Goal: Find specific page/section: Find specific page/section

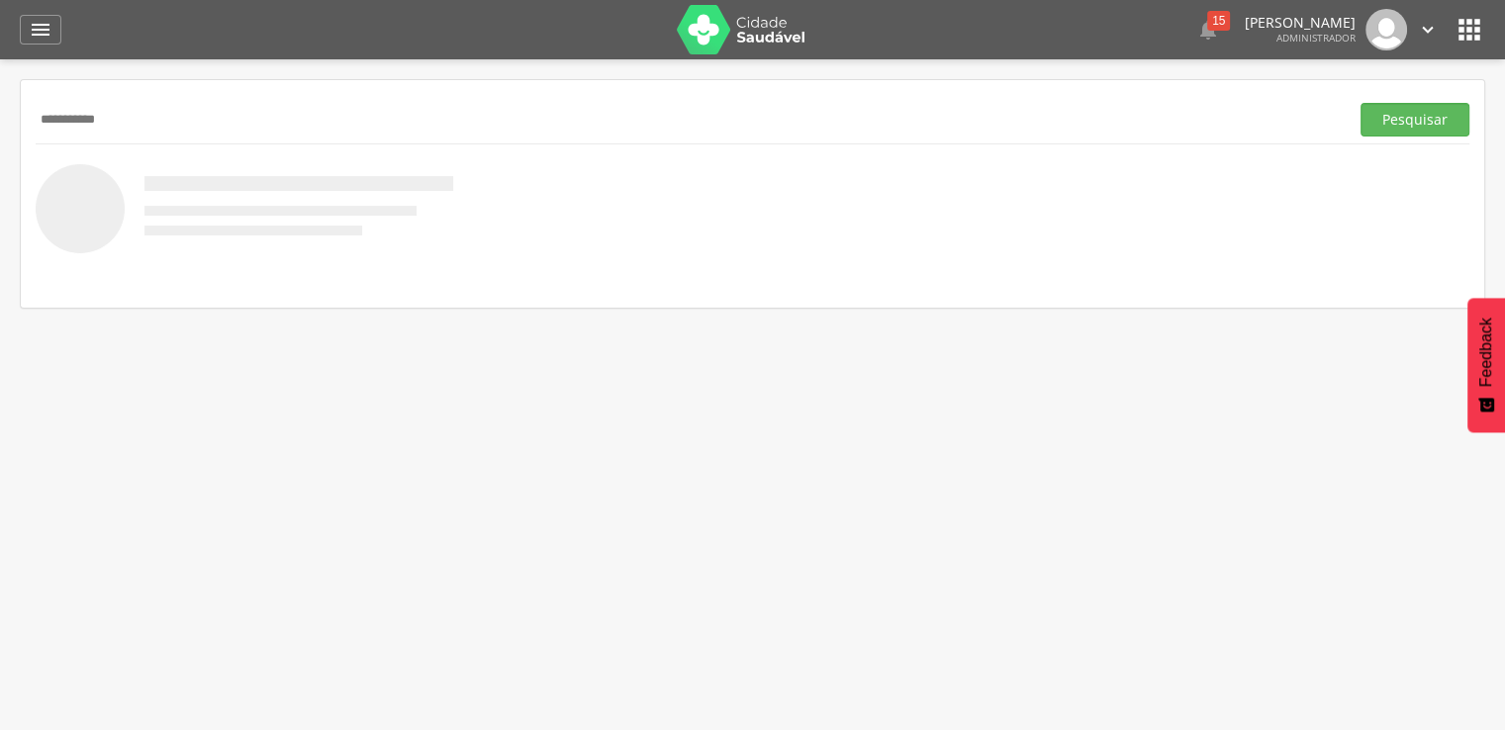
click at [1360, 103] on button "Pesquisar" at bounding box center [1414, 120] width 109 height 34
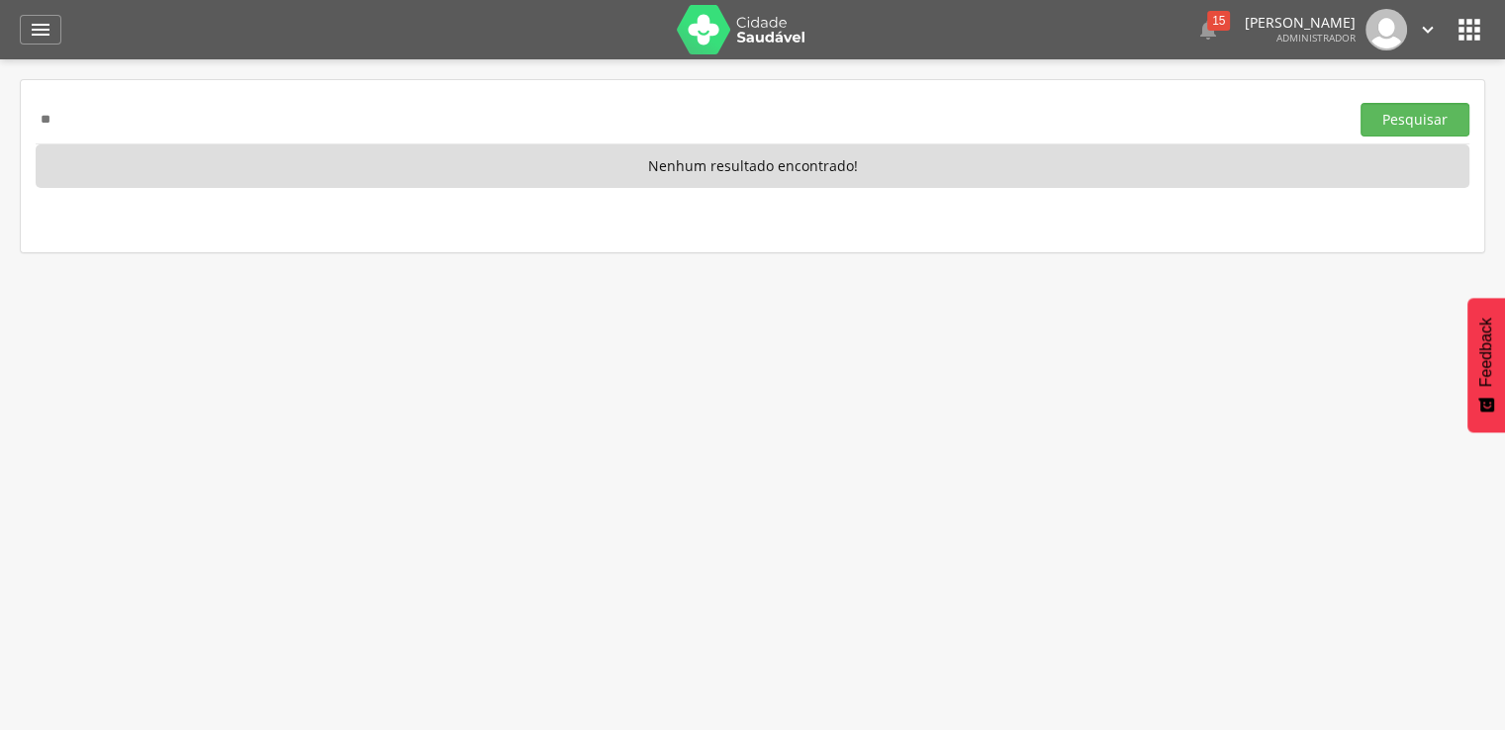
type input "*"
type input "**********"
click at [1360, 103] on button "Pesquisar" at bounding box center [1414, 120] width 109 height 34
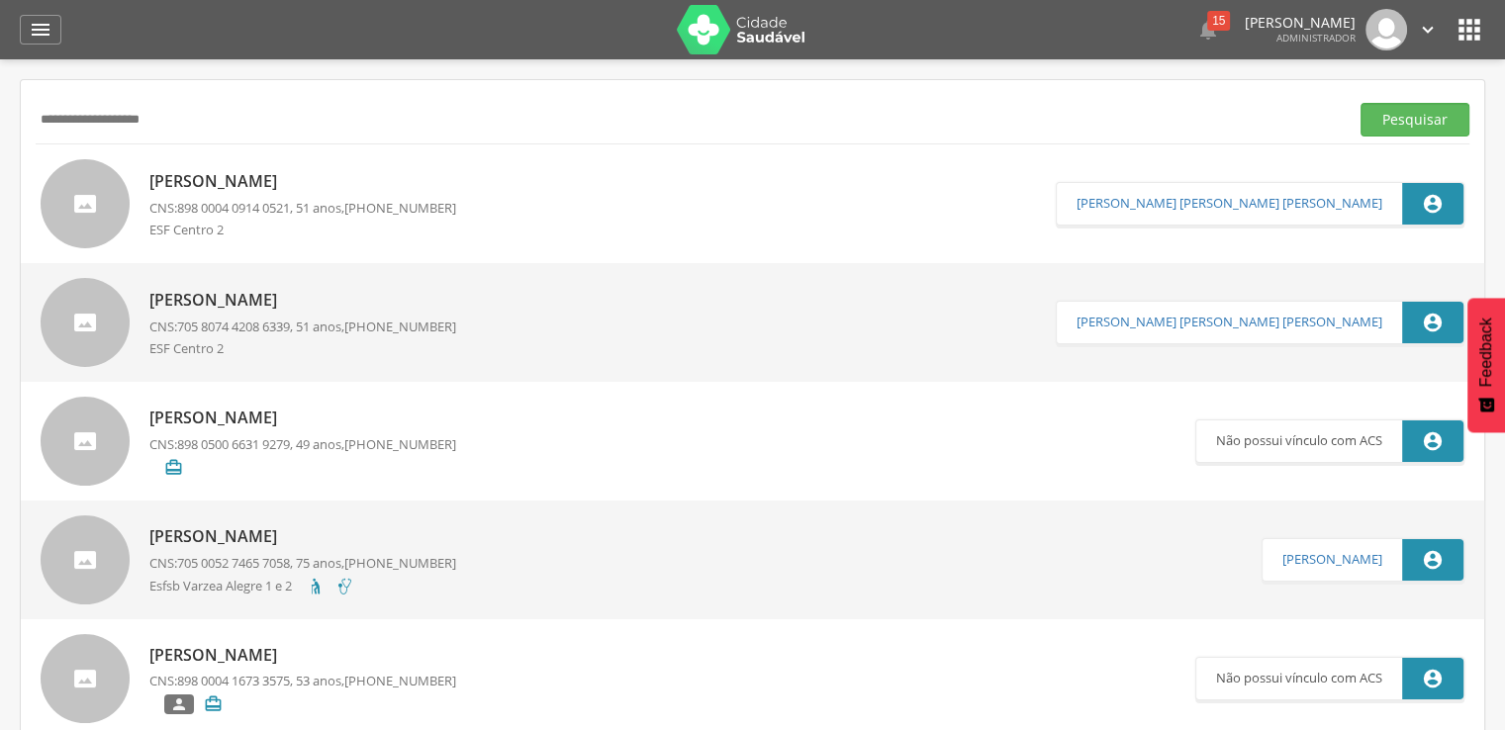
click at [252, 295] on p "[PERSON_NAME]" at bounding box center [302, 300] width 307 height 23
type input "**********"
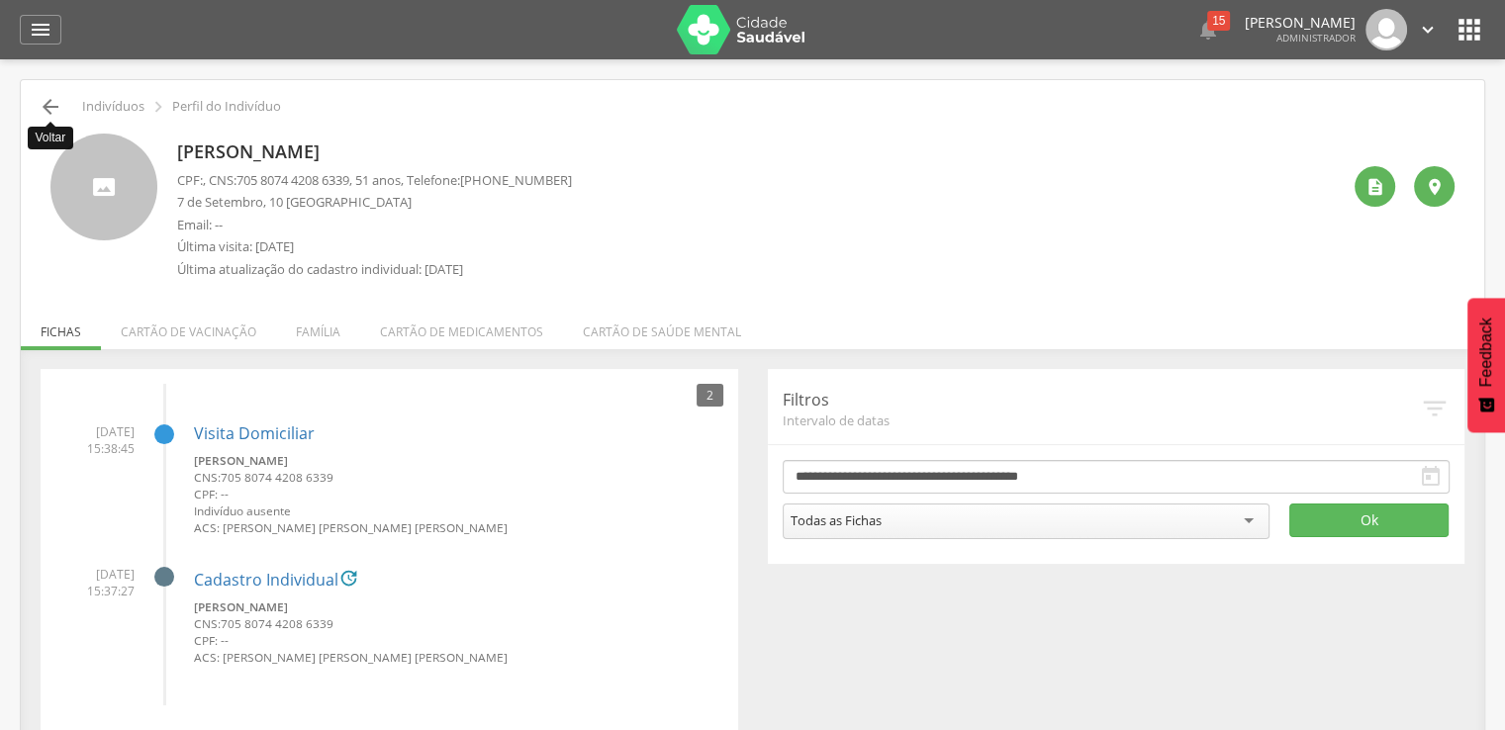
click at [47, 109] on icon "" at bounding box center [51, 107] width 24 height 24
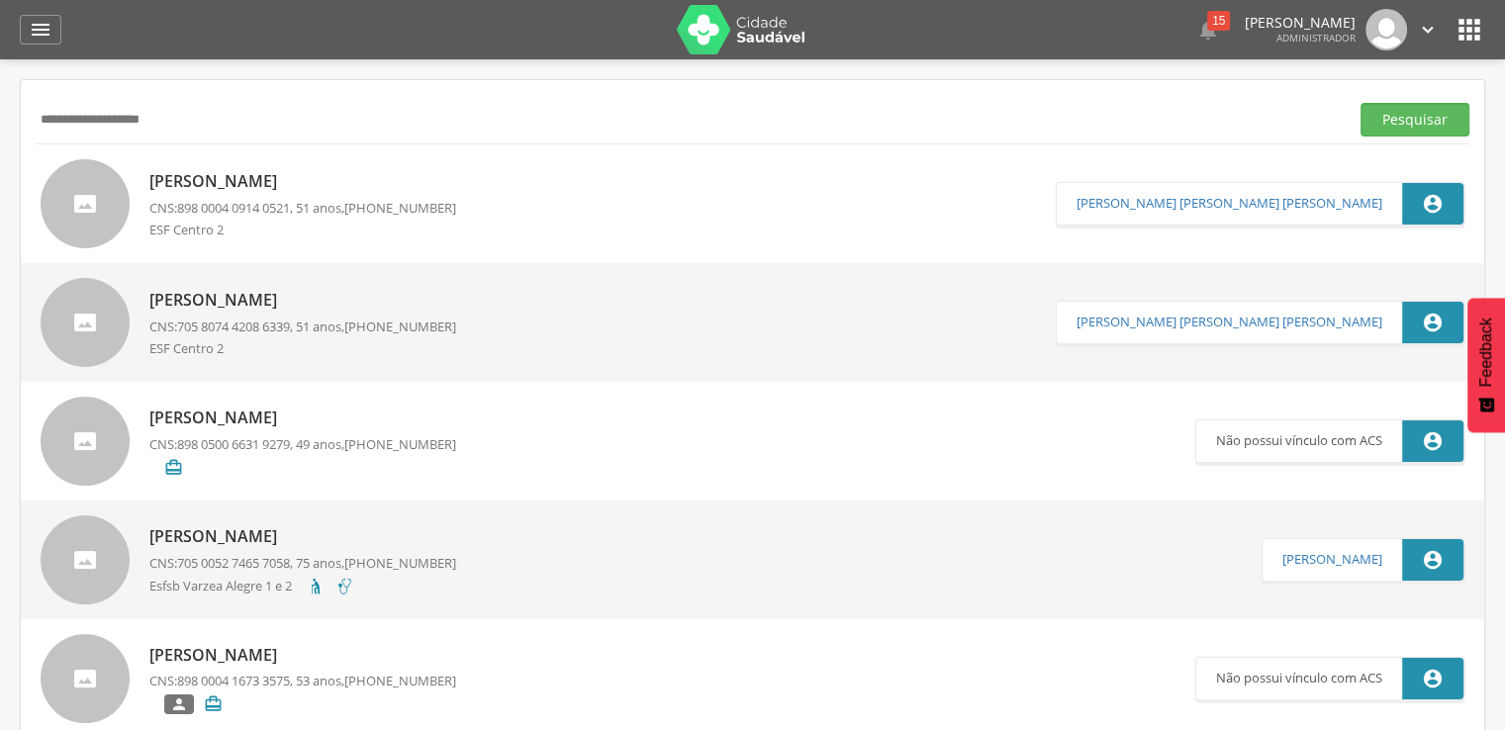
click at [170, 186] on p "[PERSON_NAME]" at bounding box center [302, 181] width 307 height 23
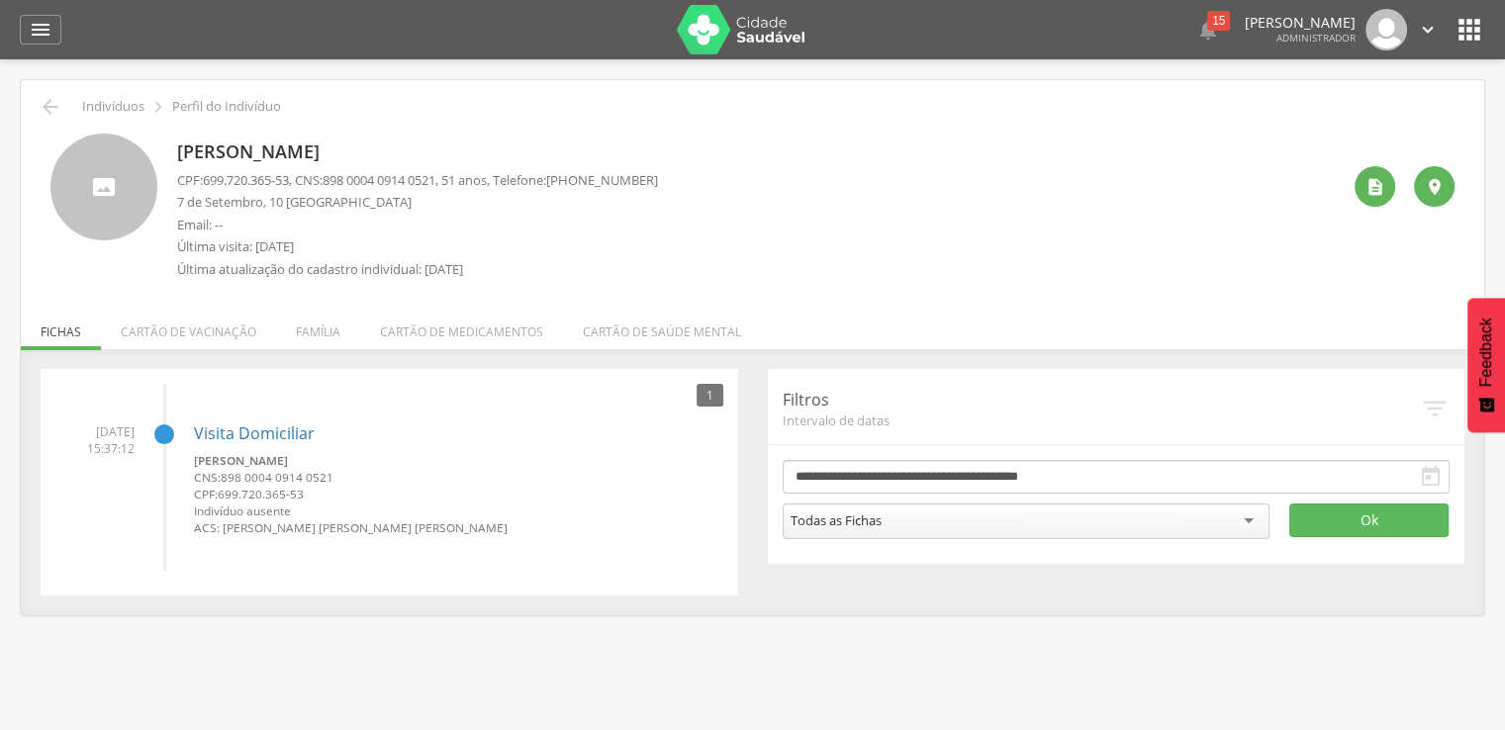
click at [48, 93] on div " Indivíduos  Perfil do Indivíduo [PERSON_NAME] CPF: 699.720.365-53 , CNS: [PH…" at bounding box center [752, 347] width 1463 height 535
click at [55, 102] on icon "" at bounding box center [51, 107] width 24 height 24
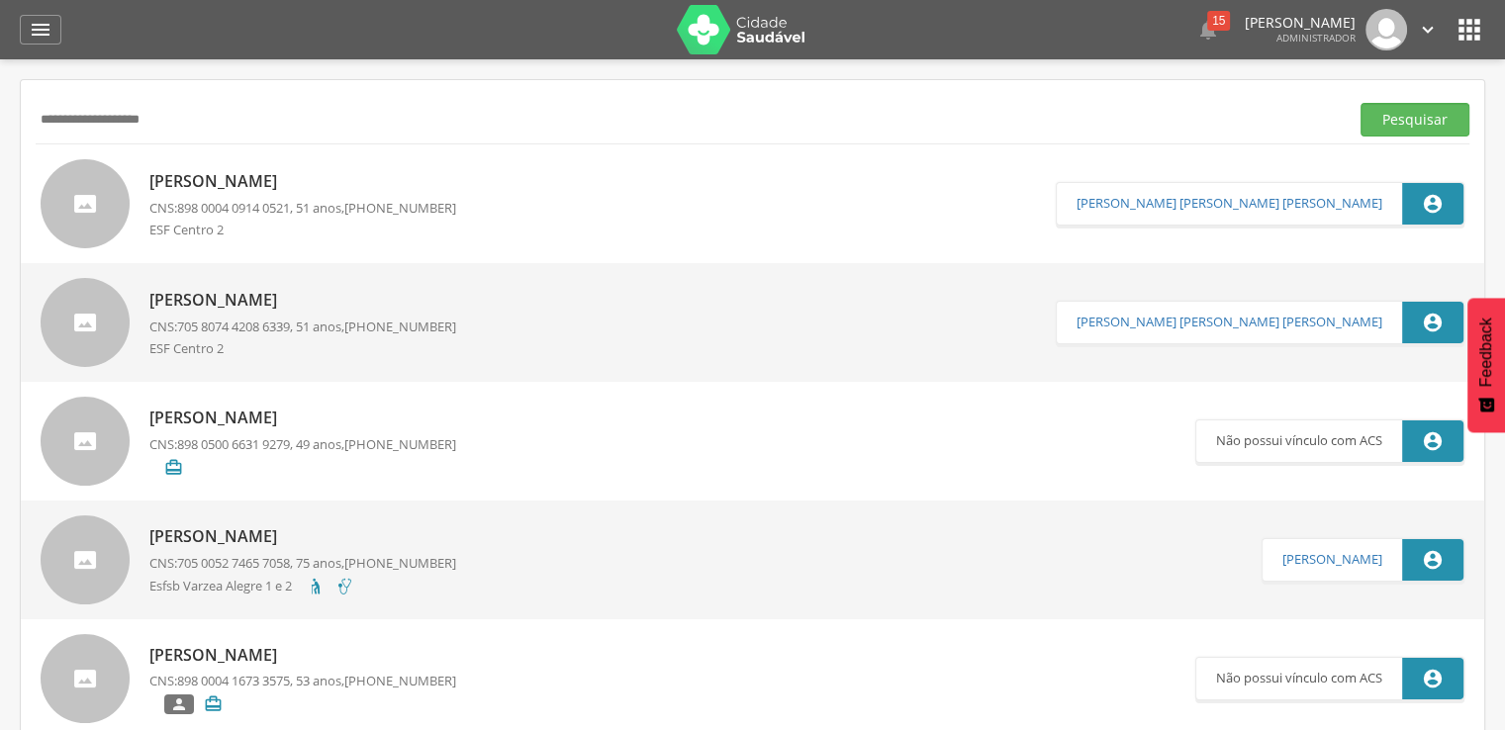
click at [158, 333] on p "CNS: 705 8074 4208 6339 , 51 anos, [PHONE_NUMBER]" at bounding box center [302, 327] width 307 height 19
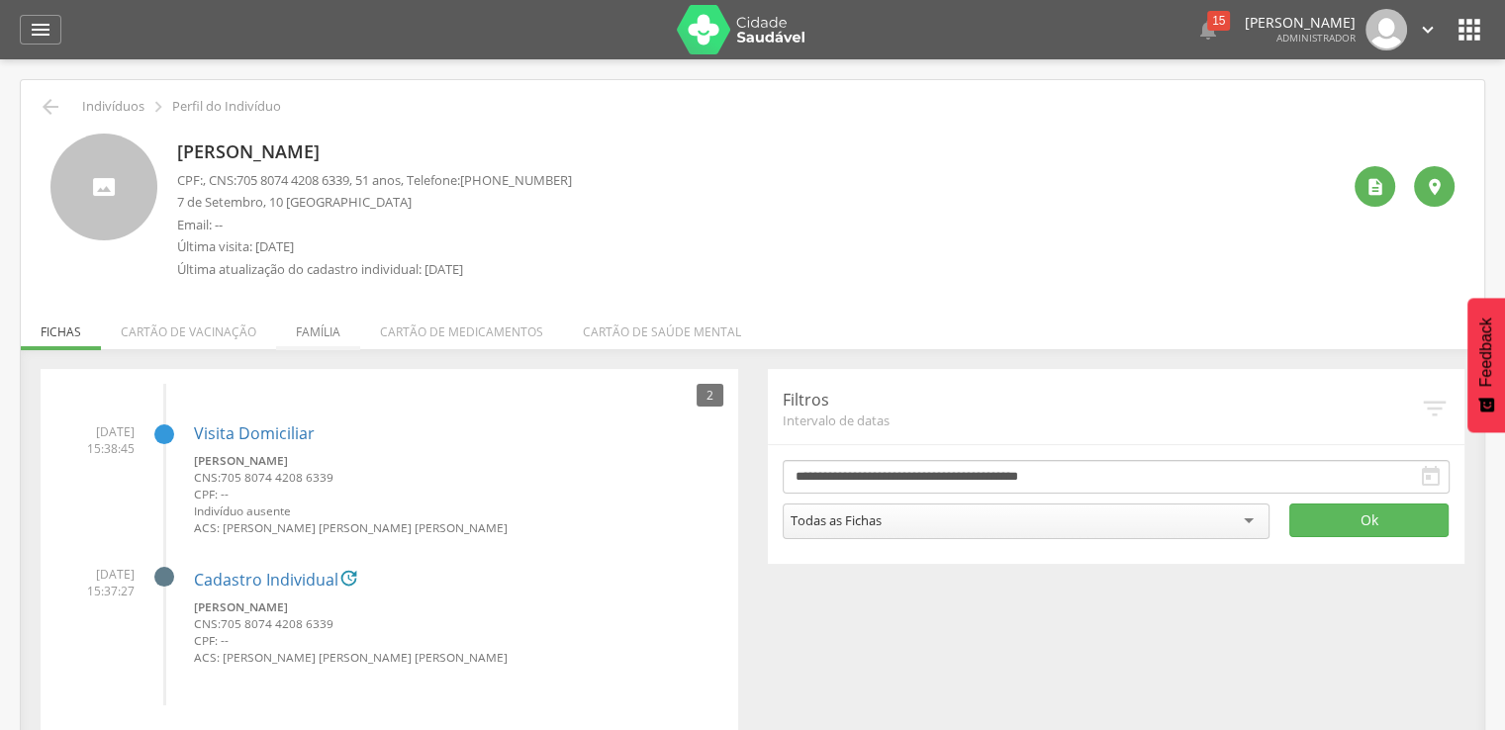
click at [352, 325] on li "Família" at bounding box center [318, 327] width 84 height 46
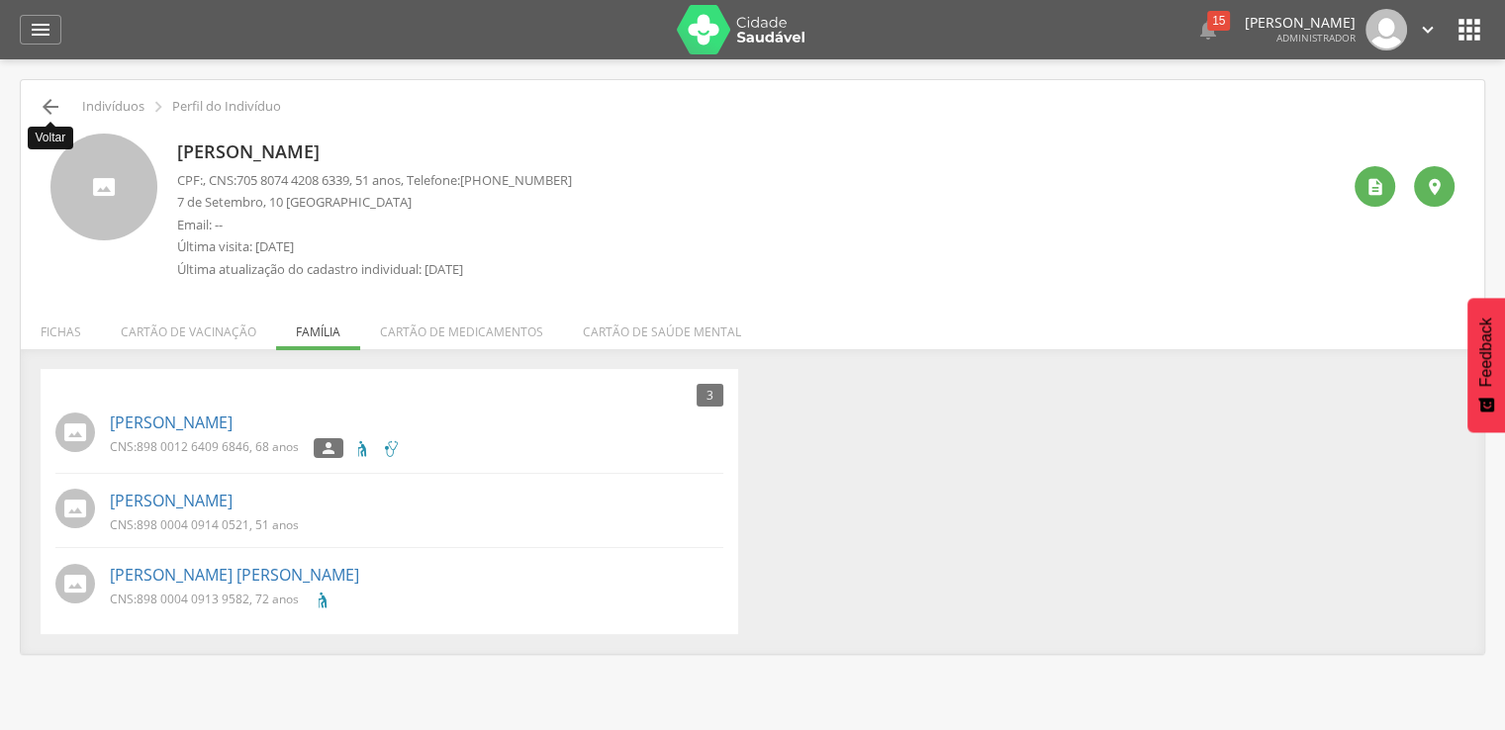
click at [51, 101] on icon "" at bounding box center [51, 107] width 24 height 24
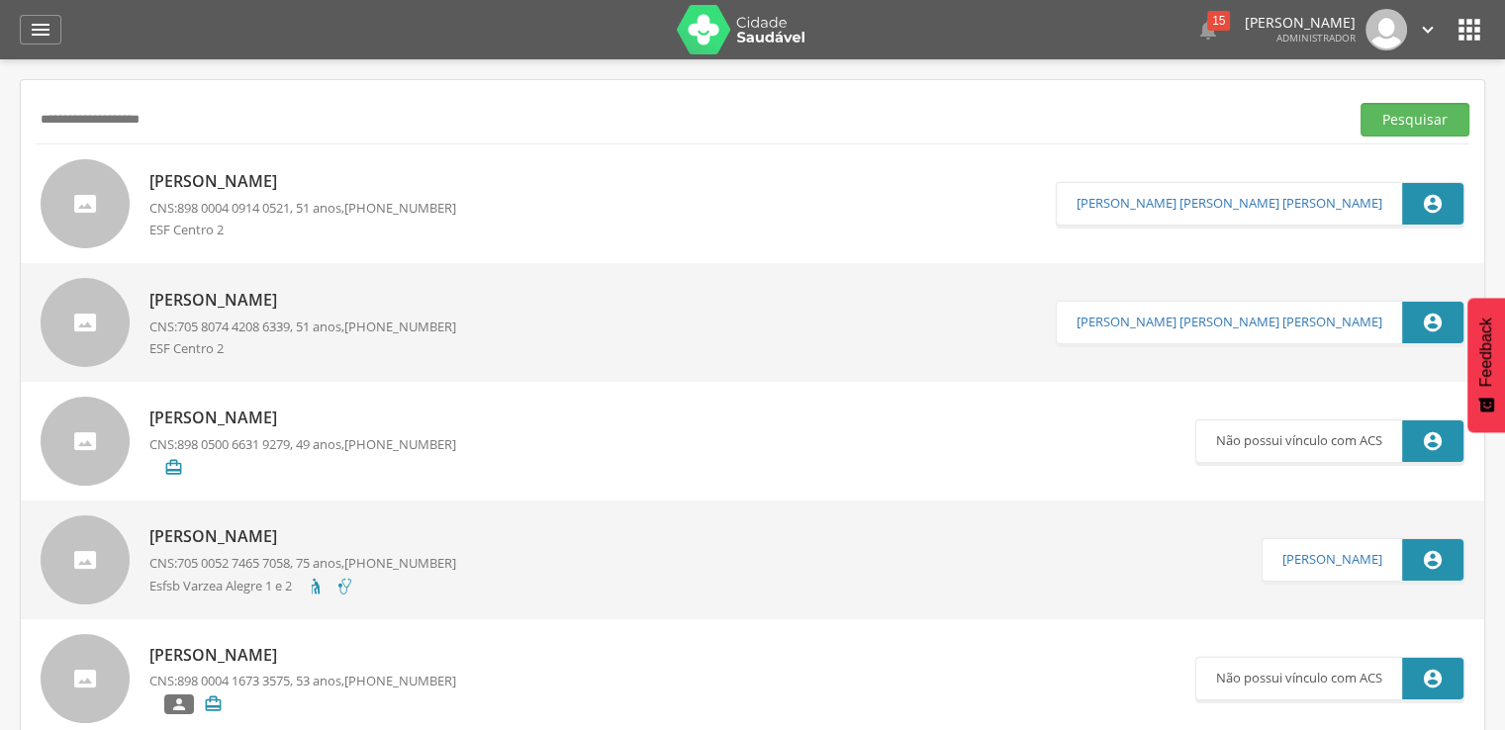
click at [196, 185] on p "[PERSON_NAME]" at bounding box center [302, 181] width 307 height 23
